Goal: Task Accomplishment & Management: Understand process/instructions

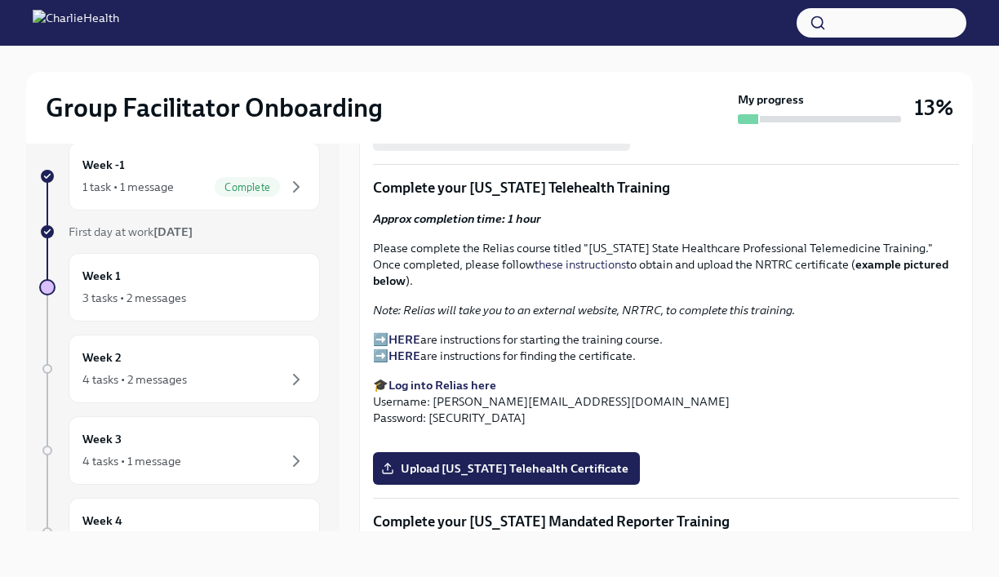
scroll to position [2104, 0]
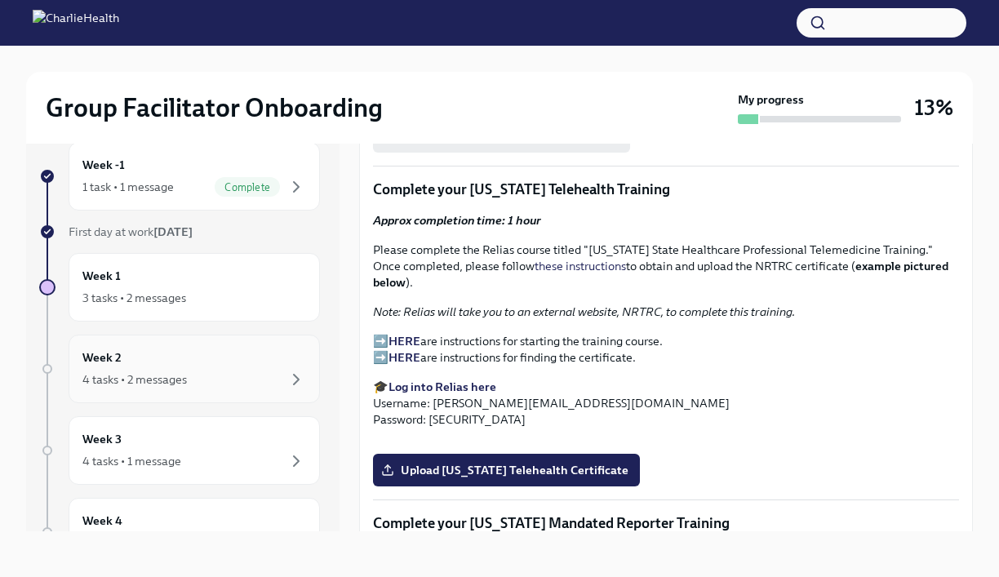
click at [239, 360] on div "Week 2 4 tasks • 2 messages" at bounding box center [194, 369] width 224 height 41
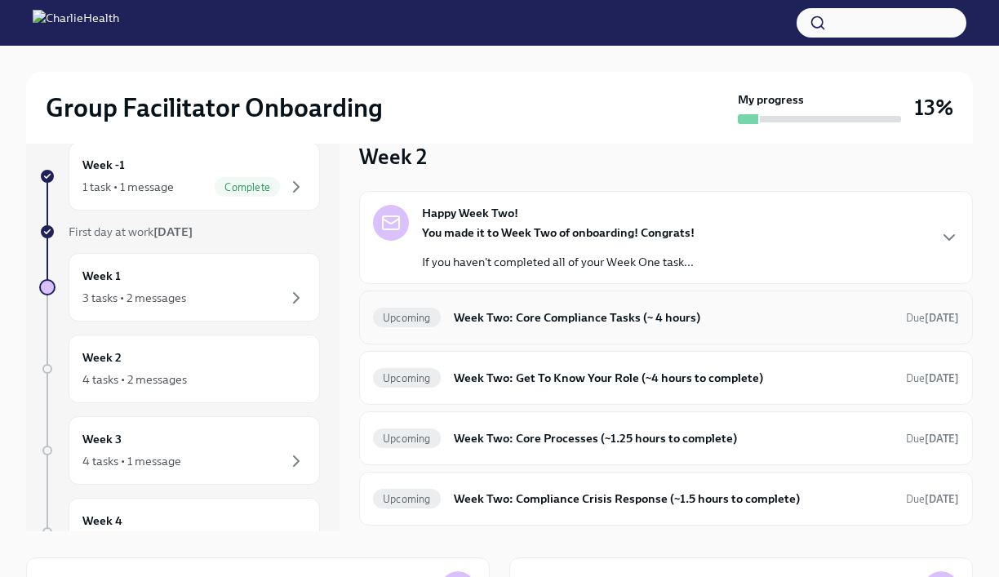
click at [551, 325] on h6 "Week Two: Core Compliance Tasks (~ 4 hours)" at bounding box center [673, 318] width 439 height 18
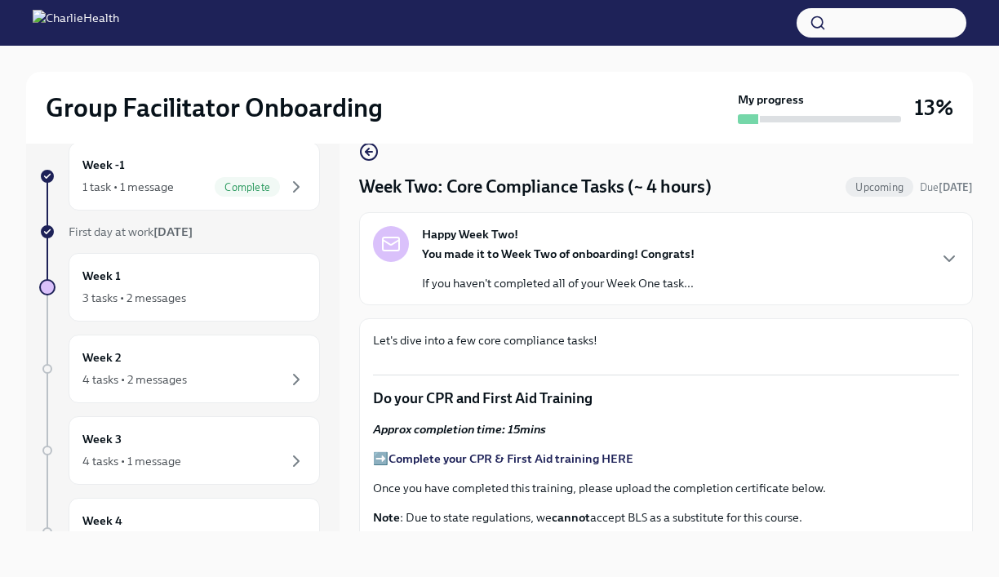
click at [860, 262] on div "Happy Week Two! You made it to Week Two of onboarding! Congrats! If you haven't…" at bounding box center [666, 258] width 586 height 65
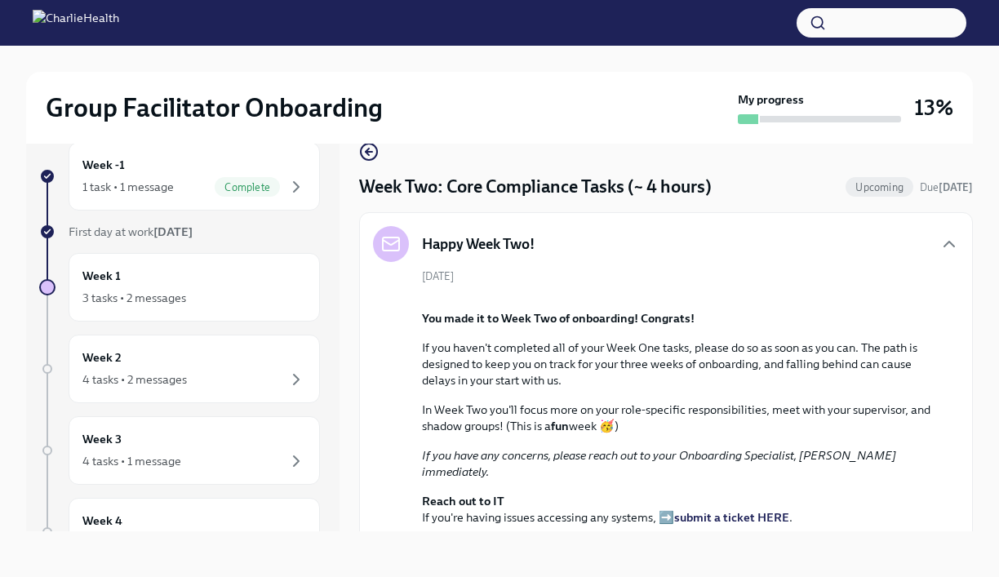
click at [904, 249] on div "Happy Week Two!" at bounding box center [666, 244] width 586 height 36
click at [946, 243] on icon "button" at bounding box center [949, 244] width 10 height 5
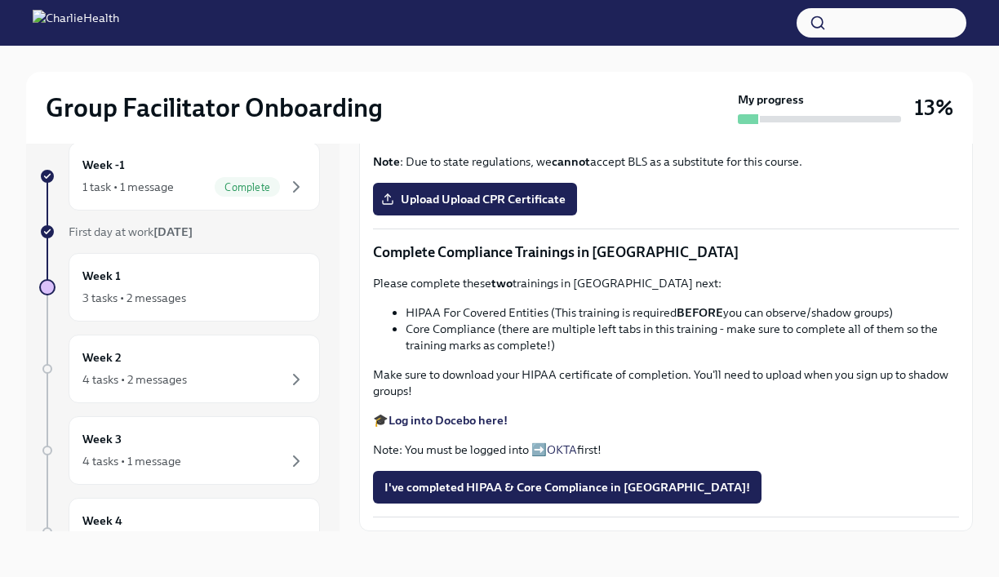
scroll to position [942, 0]
click at [144, 287] on div "Week 1 3 tasks • 2 messages" at bounding box center [194, 287] width 224 height 41
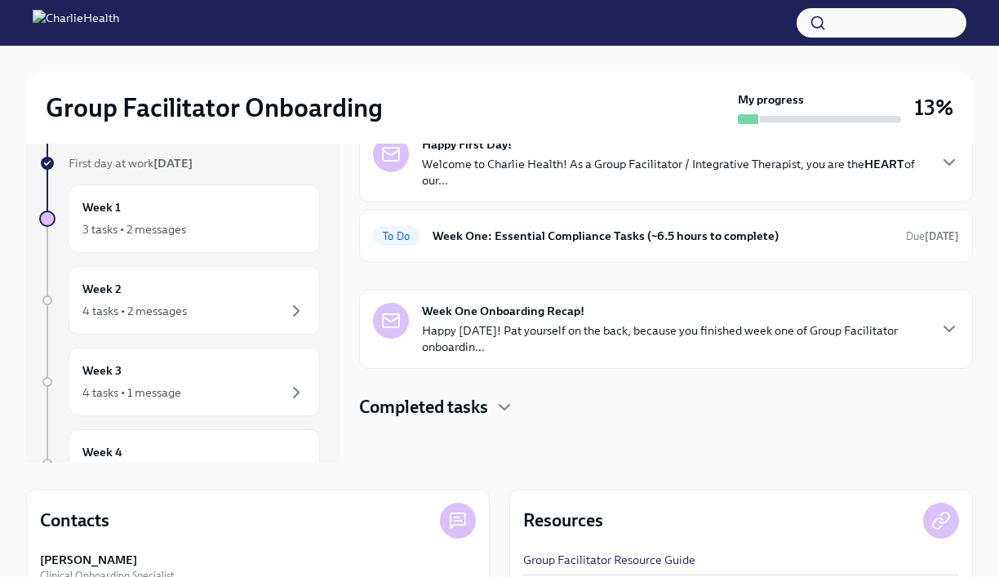
scroll to position [84, 0]
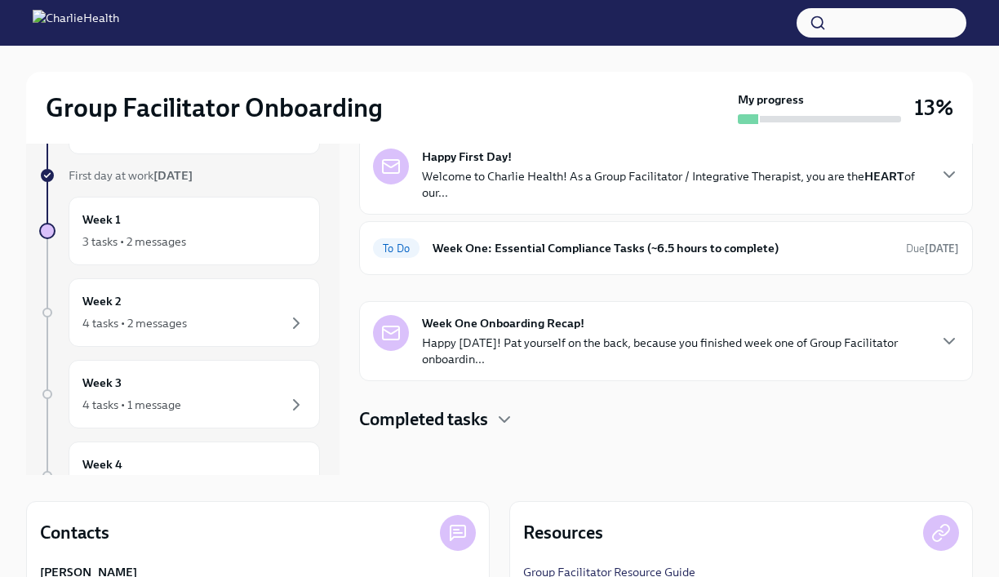
click at [448, 362] on p "Happy [DATE]! Pat yourself on the back, because you finished week one of Group …" at bounding box center [674, 351] width 504 height 33
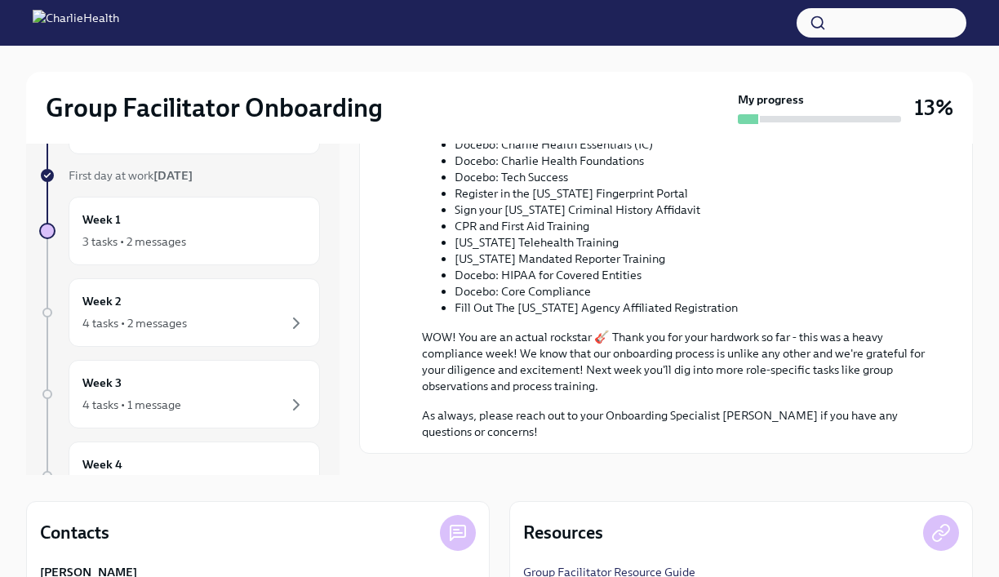
scroll to position [785, 0]
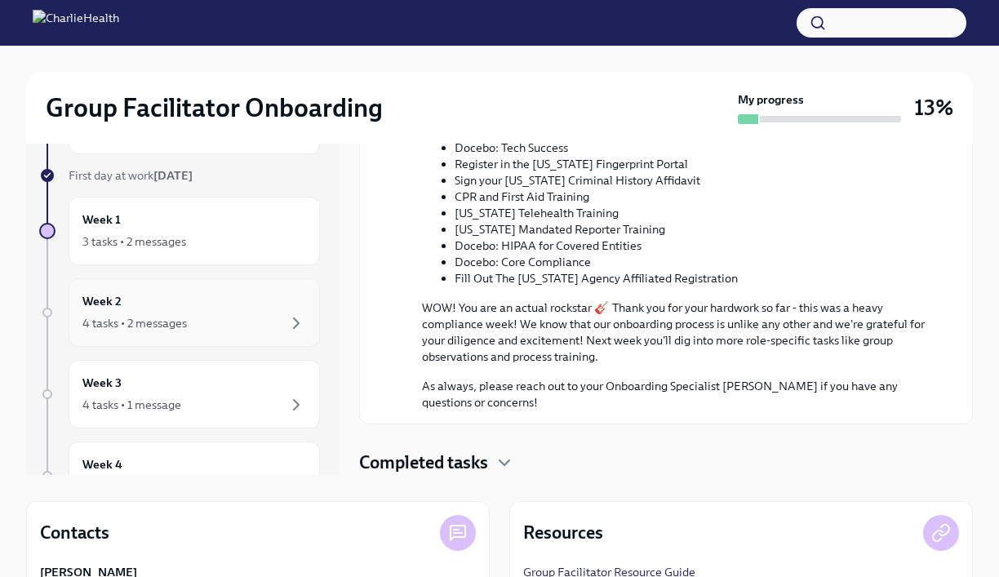
click at [198, 309] on div "Week 2 4 tasks • 2 messages" at bounding box center [194, 312] width 224 height 41
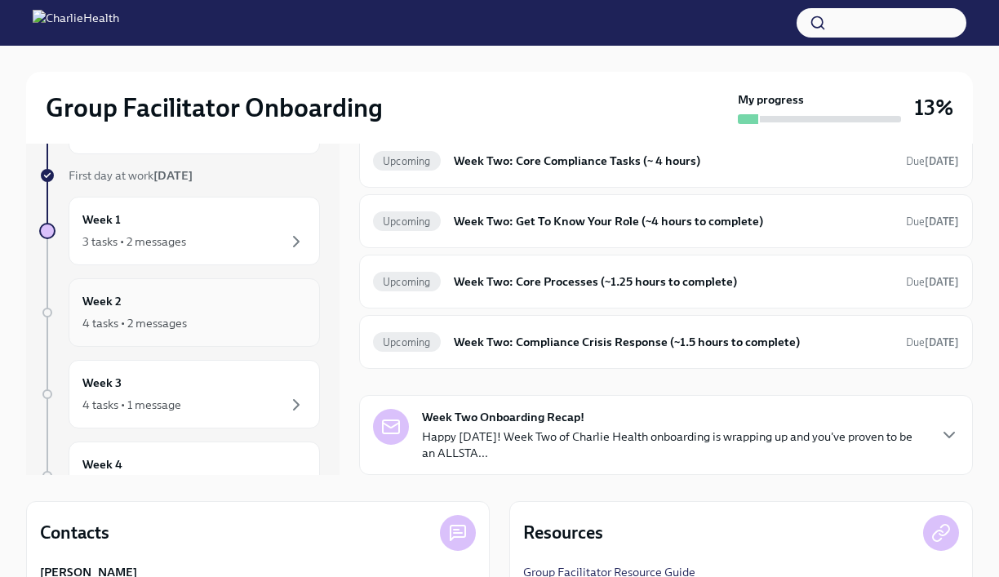
scroll to position [100, 0]
click at [535, 164] on h6 "Week Two: Core Compliance Tasks (~ 4 hours)" at bounding box center [673, 161] width 439 height 18
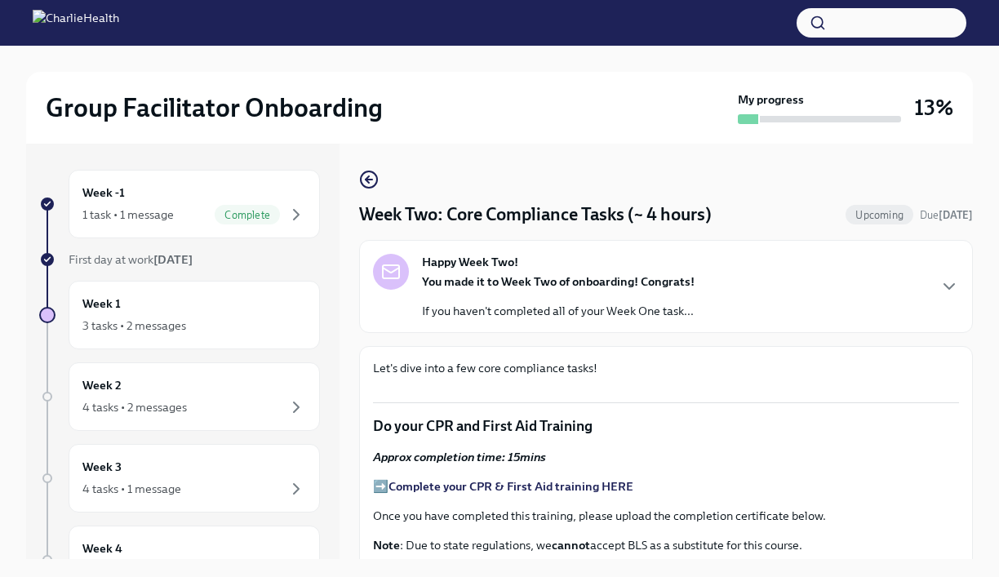
scroll to position [41, 0]
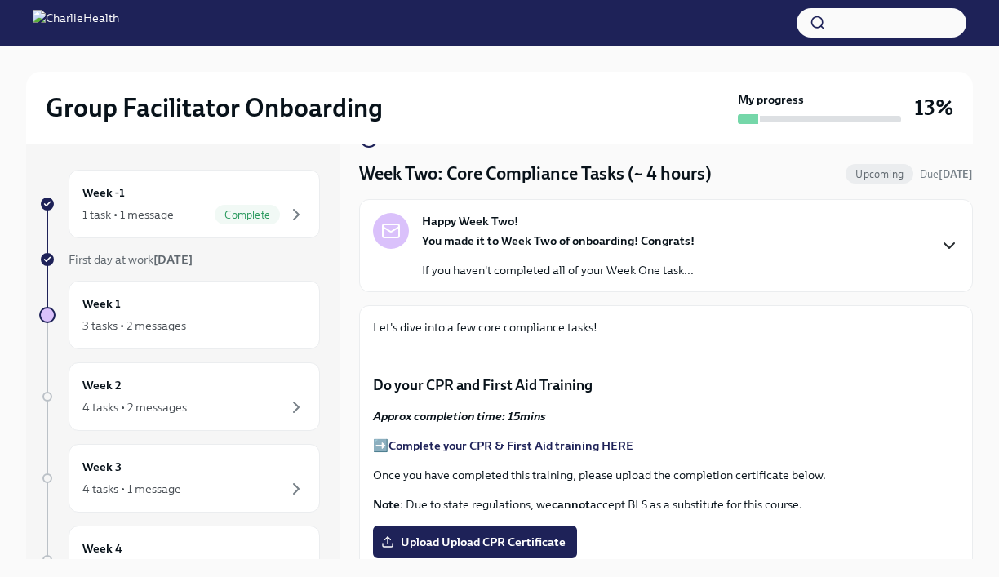
click at [940, 243] on icon "button" at bounding box center [950, 246] width 20 height 20
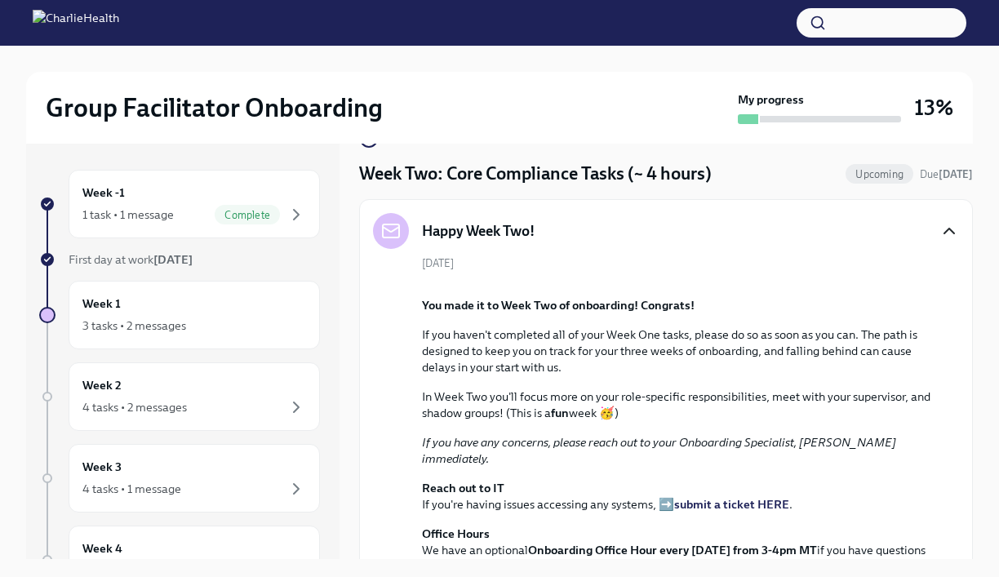
click at [940, 244] on div "Happy Week Two!" at bounding box center [666, 231] width 586 height 36
click at [947, 235] on icon "button" at bounding box center [950, 231] width 20 height 20
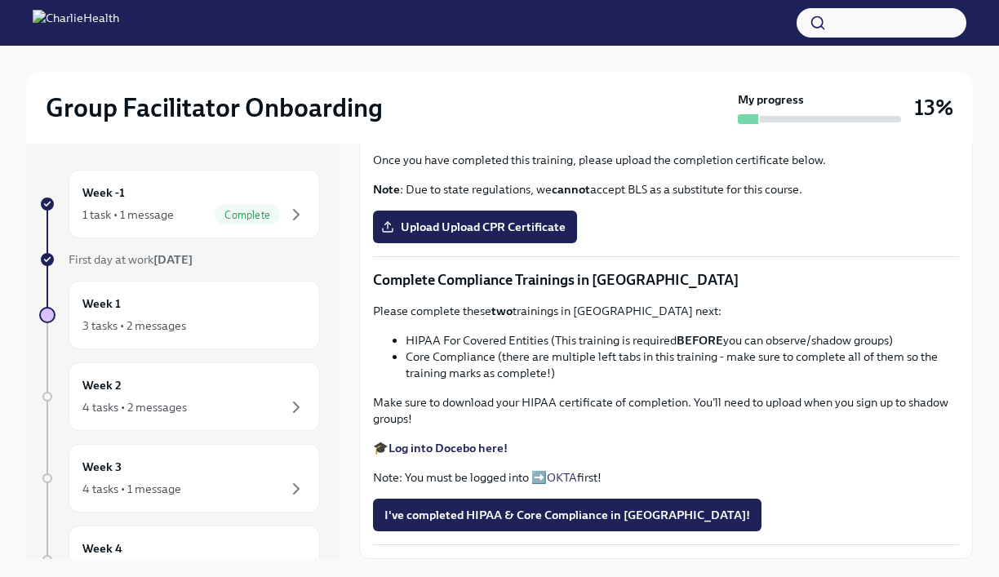
scroll to position [942, 0]
click at [161, 322] on div "3 tasks • 2 messages" at bounding box center [134, 326] width 104 height 16
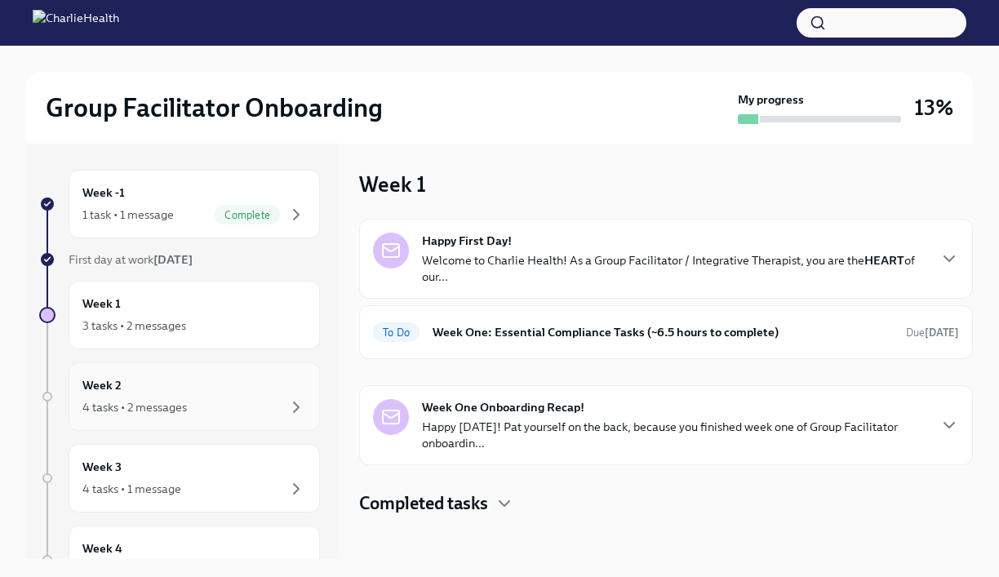
click at [179, 376] on div "Week 2 4 tasks • 2 messages" at bounding box center [194, 396] width 224 height 41
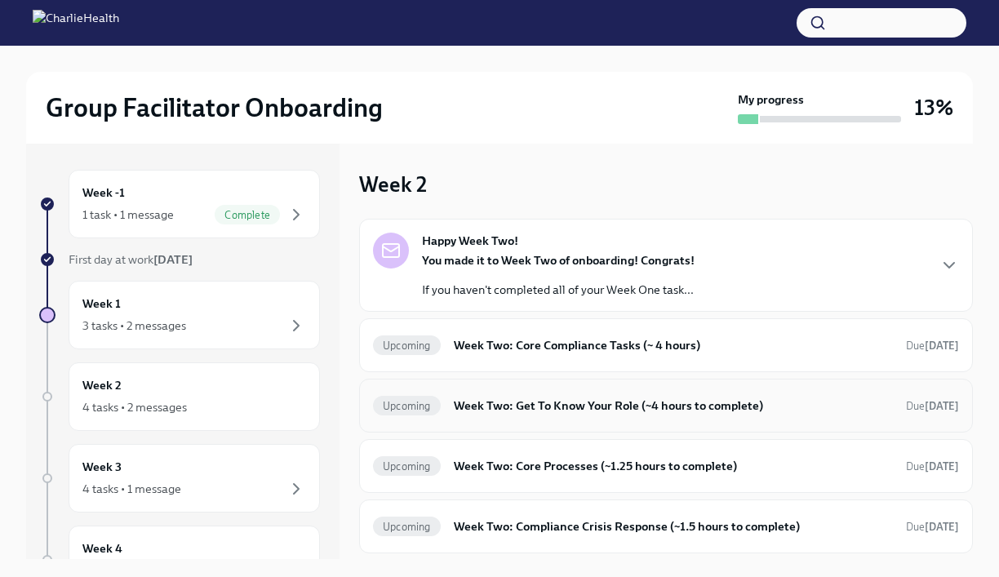
click at [689, 411] on h6 "Week Two: Get To Know Your Role (~4 hours to complete)" at bounding box center [673, 406] width 439 height 18
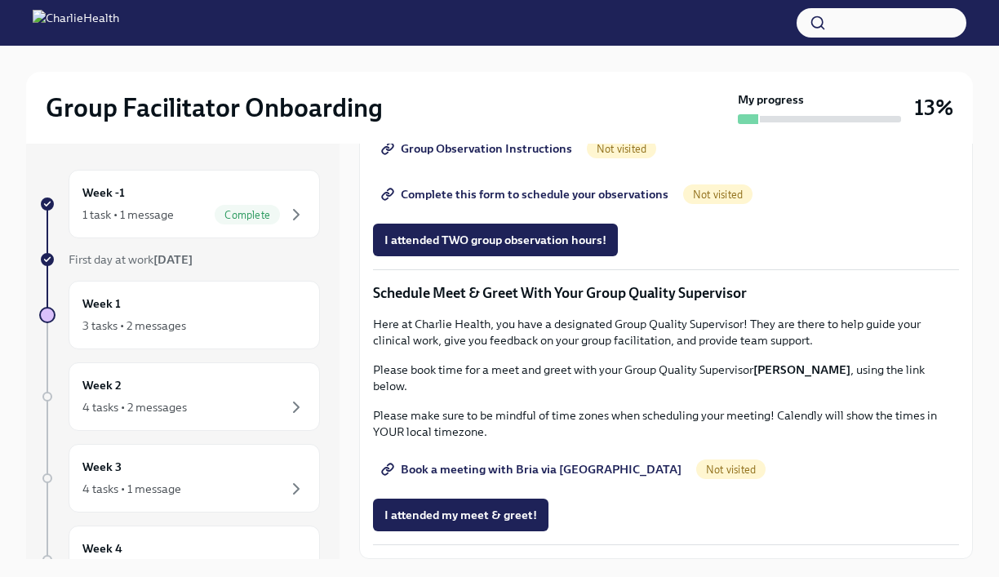
scroll to position [1453, 0]
click at [238, 401] on div "4 tasks • 2 messages" at bounding box center [194, 408] width 224 height 20
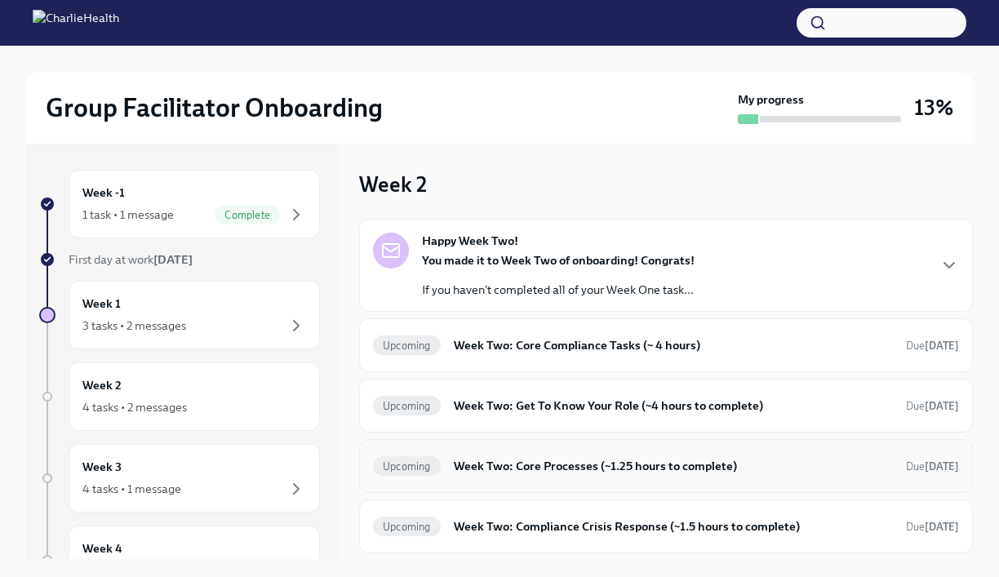
click at [653, 480] on div "Upcoming Week Two: Core Processes (~1.25 hours to complete) Due [DATE]" at bounding box center [666, 466] width 614 height 54
click at [613, 484] on div "Upcoming Week Two: Core Processes (~1.25 hours to complete) Due [DATE]" at bounding box center [666, 466] width 614 height 54
click at [610, 472] on h6 "Week Two: Core Processes (~1.25 hours to complete)" at bounding box center [673, 466] width 439 height 18
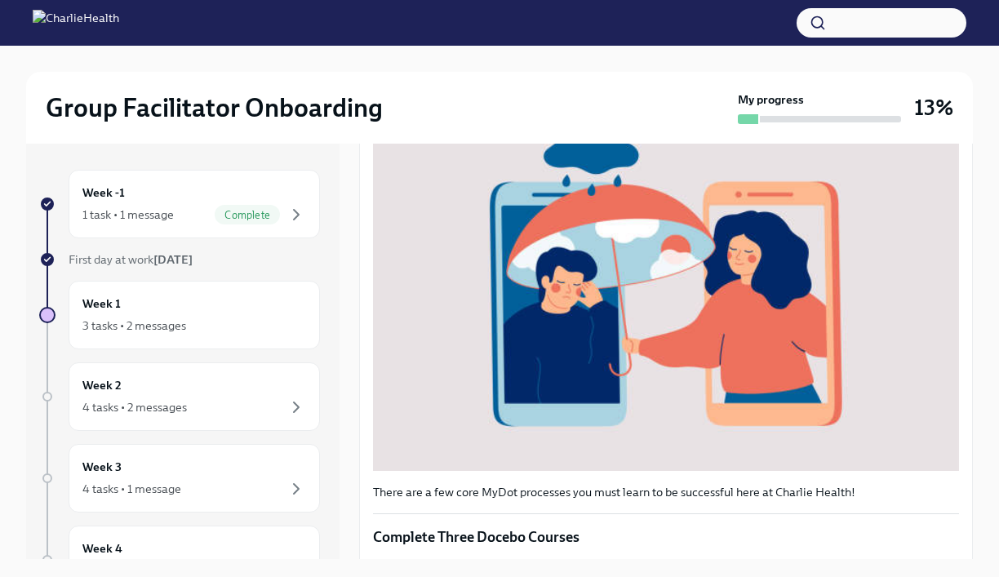
scroll to position [520, 0]
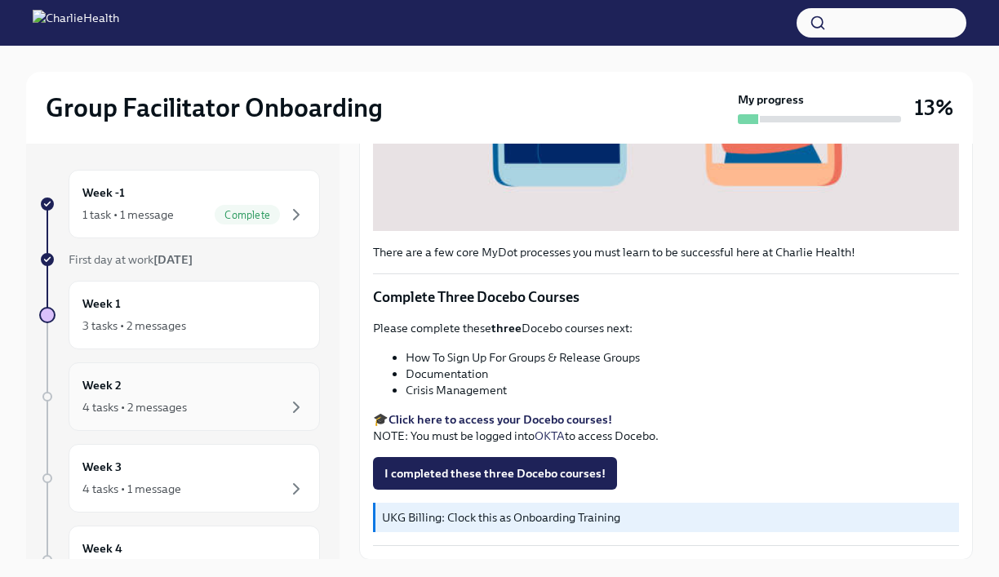
click at [237, 405] on div "4 tasks • 2 messages" at bounding box center [194, 408] width 224 height 20
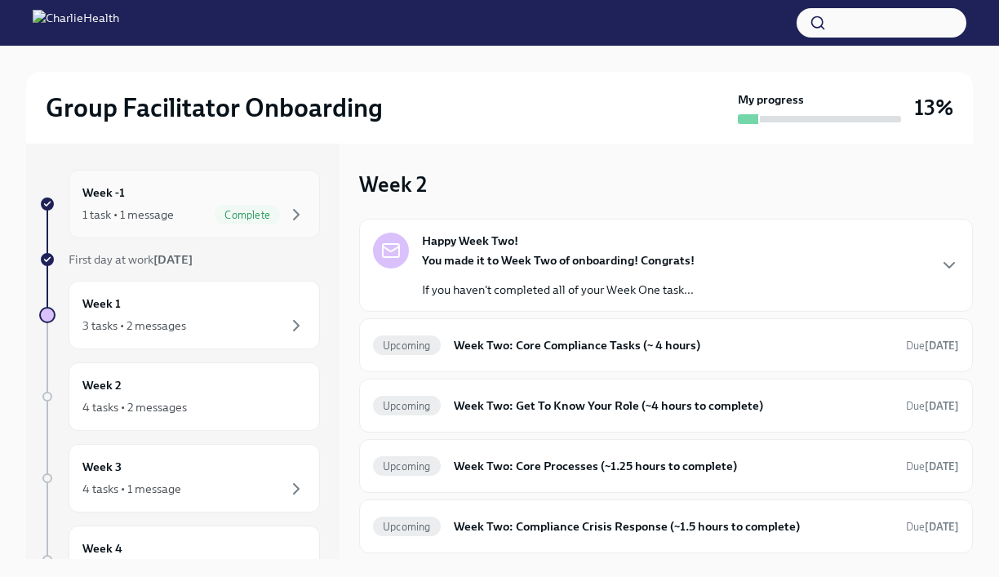
click at [198, 216] on div "1 task • 1 message Complete" at bounding box center [194, 215] width 224 height 20
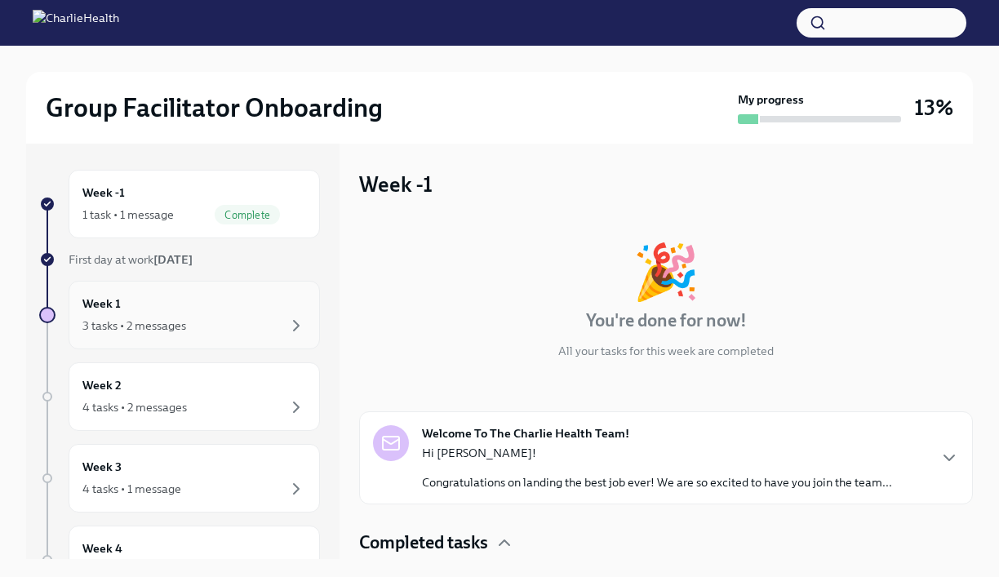
click at [242, 327] on div "3 tasks • 2 messages" at bounding box center [194, 326] width 224 height 20
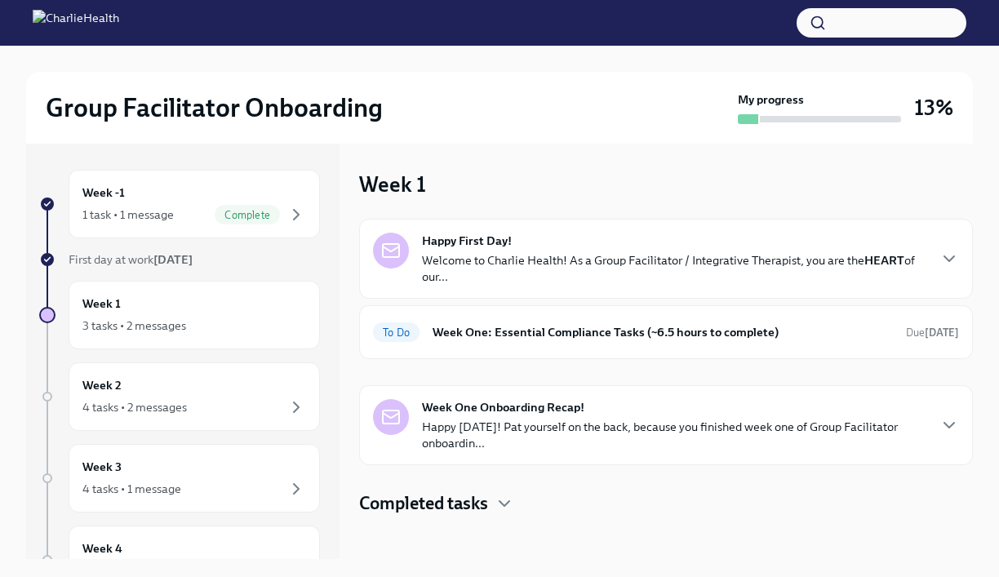
click at [472, 500] on h4 "Completed tasks" at bounding box center [423, 503] width 129 height 24
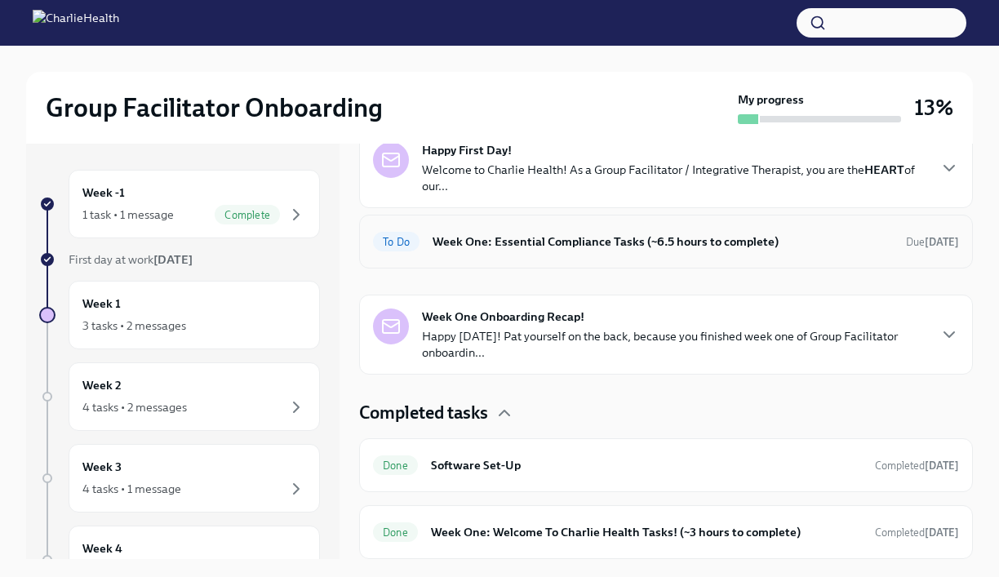
click at [630, 247] on h6 "Week One: Essential Compliance Tasks (~6.5 hours to complete)" at bounding box center [663, 242] width 460 height 18
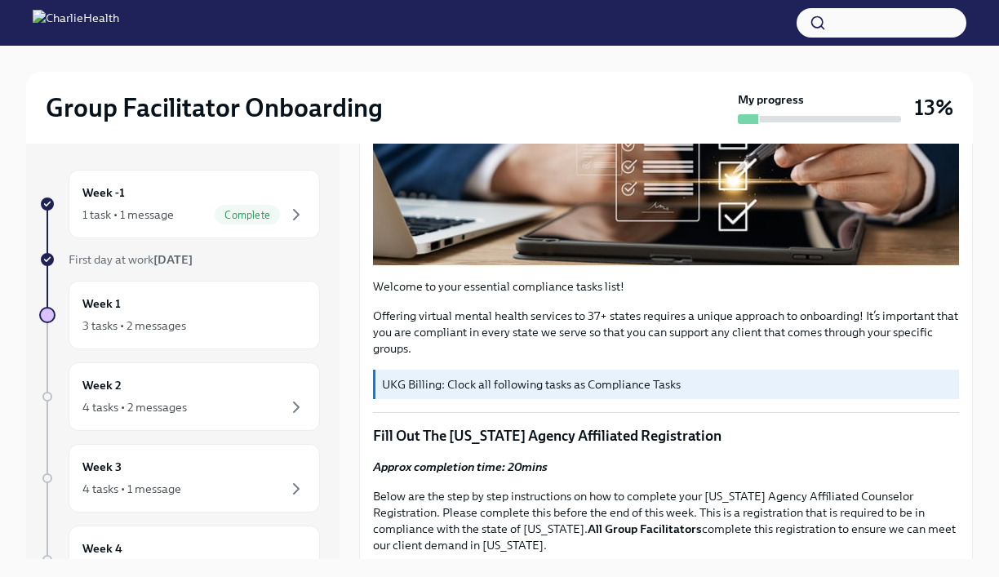
scroll to position [386, 0]
